Goal: Navigation & Orientation: Find specific page/section

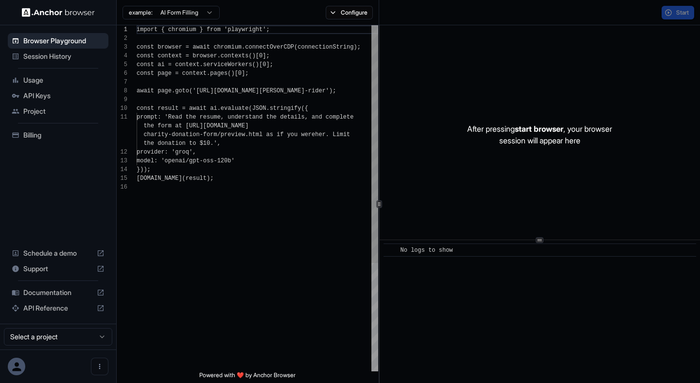
scroll to position [87, 0]
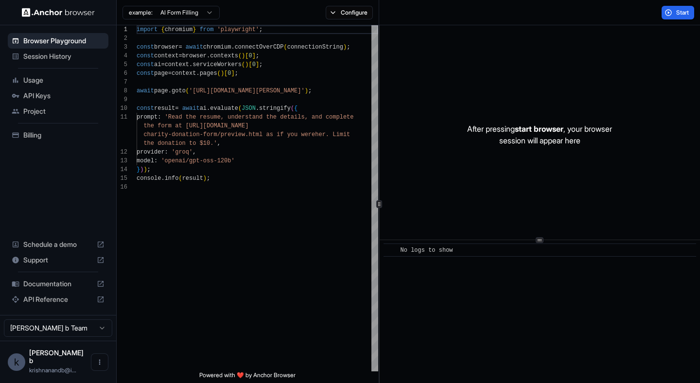
click at [39, 86] on div "Usage" at bounding box center [58, 80] width 101 height 16
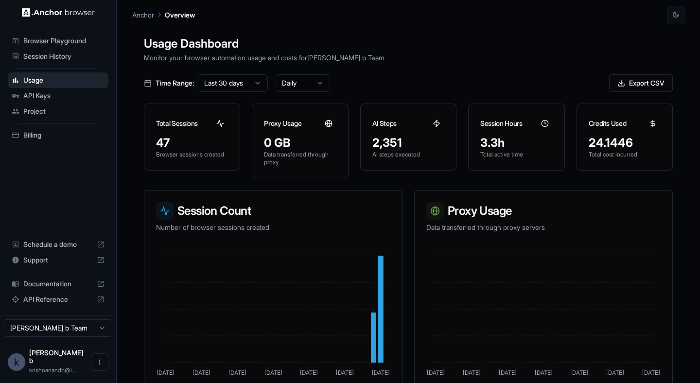
click at [45, 62] on div "Session History" at bounding box center [58, 57] width 101 height 16
